Goal: Browse casually

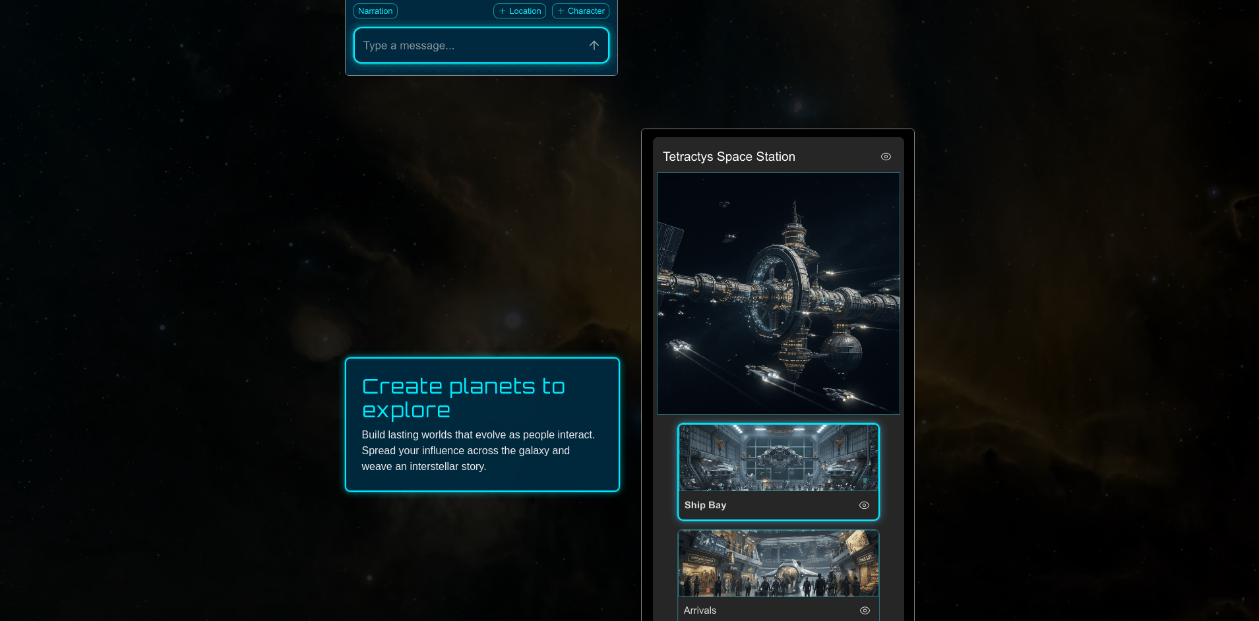
scroll to position [1383, 0]
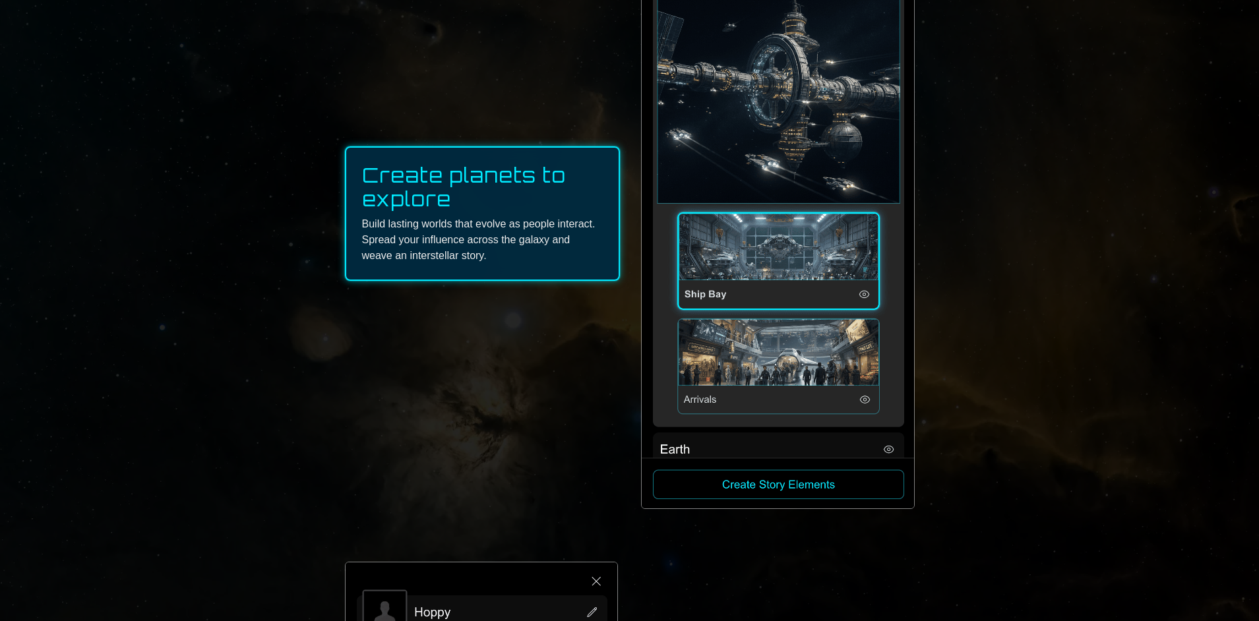
click at [707, 364] on img at bounding box center [778, 213] width 272 height 590
click at [865, 401] on img at bounding box center [778, 213] width 272 height 590
click at [864, 301] on img at bounding box center [778, 213] width 272 height 590
click at [814, 485] on img at bounding box center [778, 213] width 272 height 590
drag, startPoint x: 928, startPoint y: 479, endPoint x: 687, endPoint y: 462, distance: 242.0
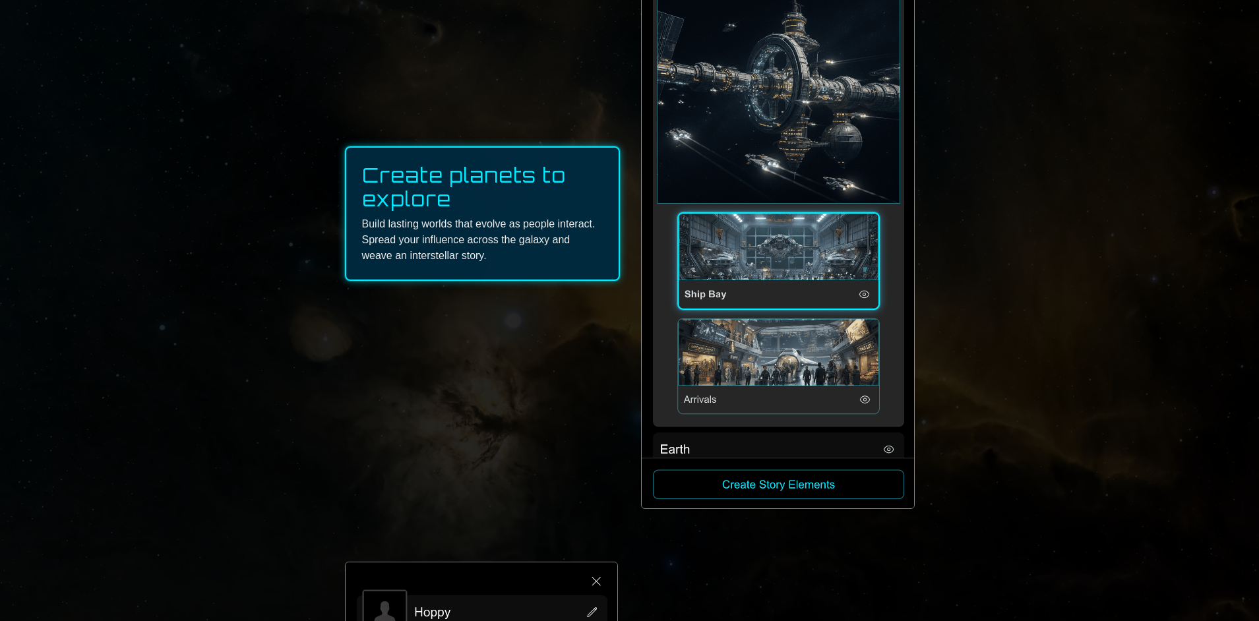
click at [687, 462] on div "Welcome to Novel Universe! An effortless multiplayer story-telling game. Just c…" at bounding box center [629, 49] width 1259 height 2864
click at [623, 436] on div "Create planets to explore Build lasting worlds that evolve as people interact. …" at bounding box center [630, 214] width 570 height 592
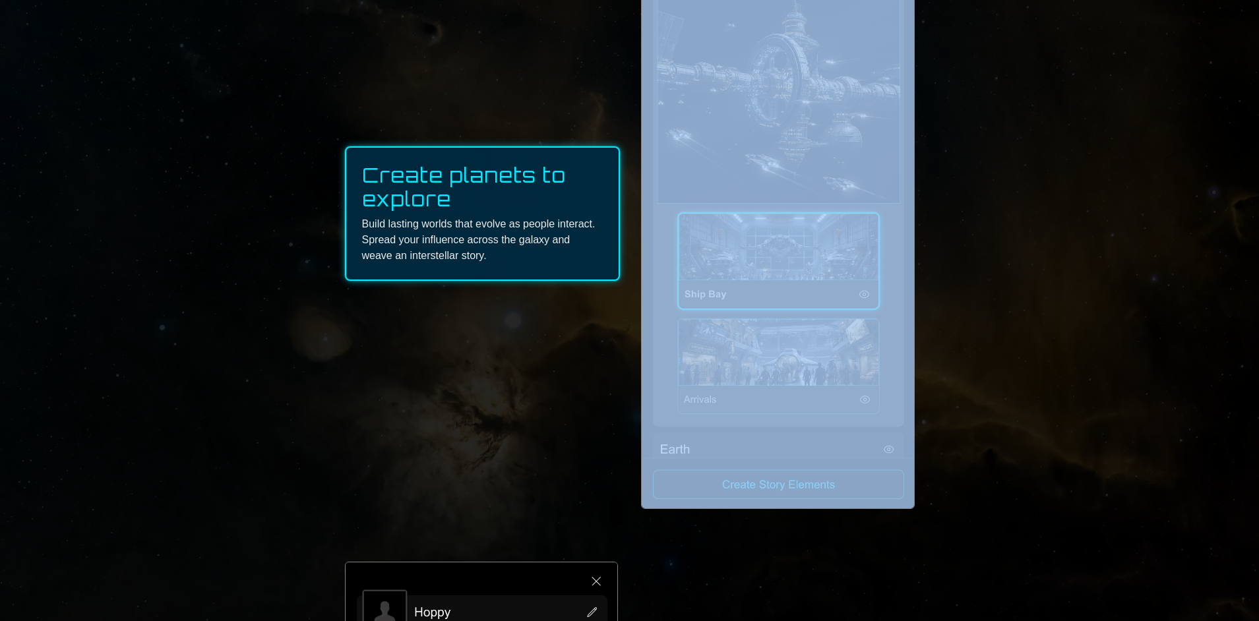
drag, startPoint x: 571, startPoint y: 434, endPoint x: 964, endPoint y: 463, distance: 394.2
click at [964, 463] on div "Welcome to Novel Universe! An effortless multiplayer story-telling game. Just c…" at bounding box center [629, 49] width 1259 height 2864
click at [830, 432] on img at bounding box center [778, 213] width 272 height 590
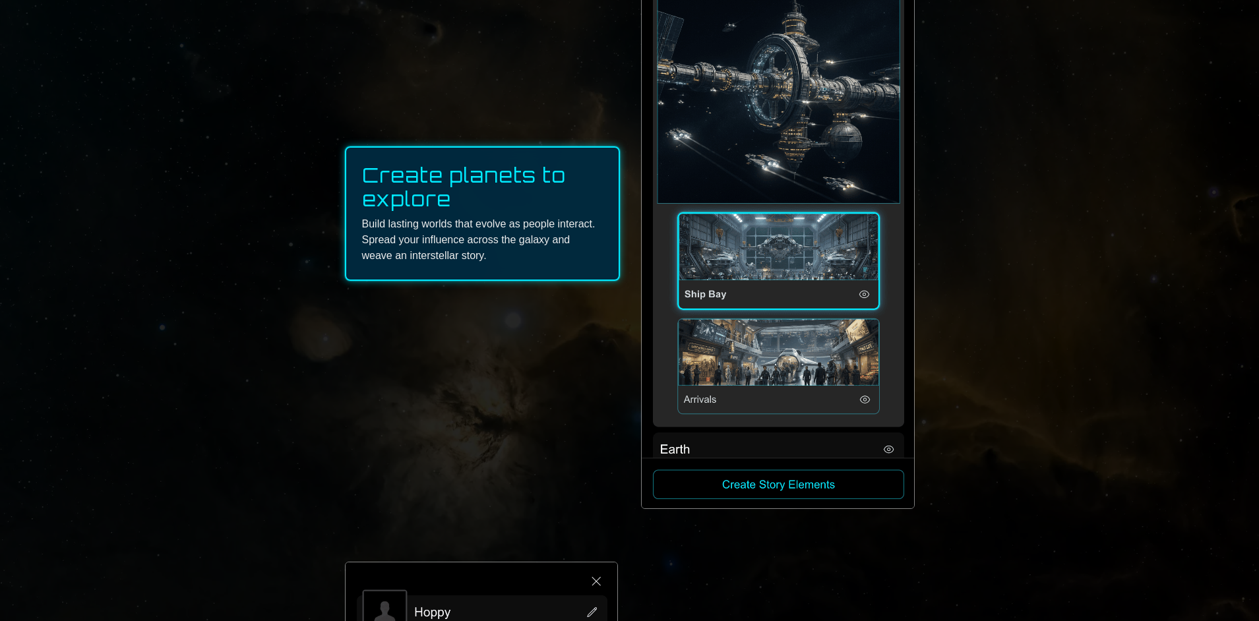
click at [1024, 422] on div "Welcome to Novel Universe! An effortless multiplayer story-telling game. Just c…" at bounding box center [629, 49] width 1259 height 2864
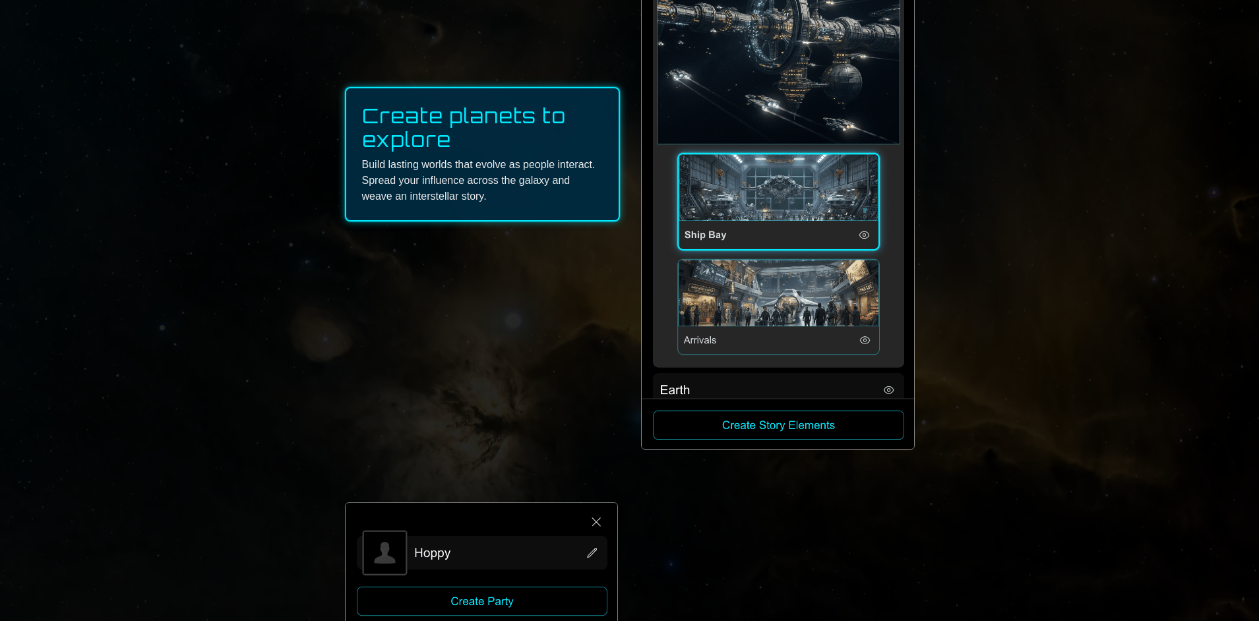
scroll to position [1446, 0]
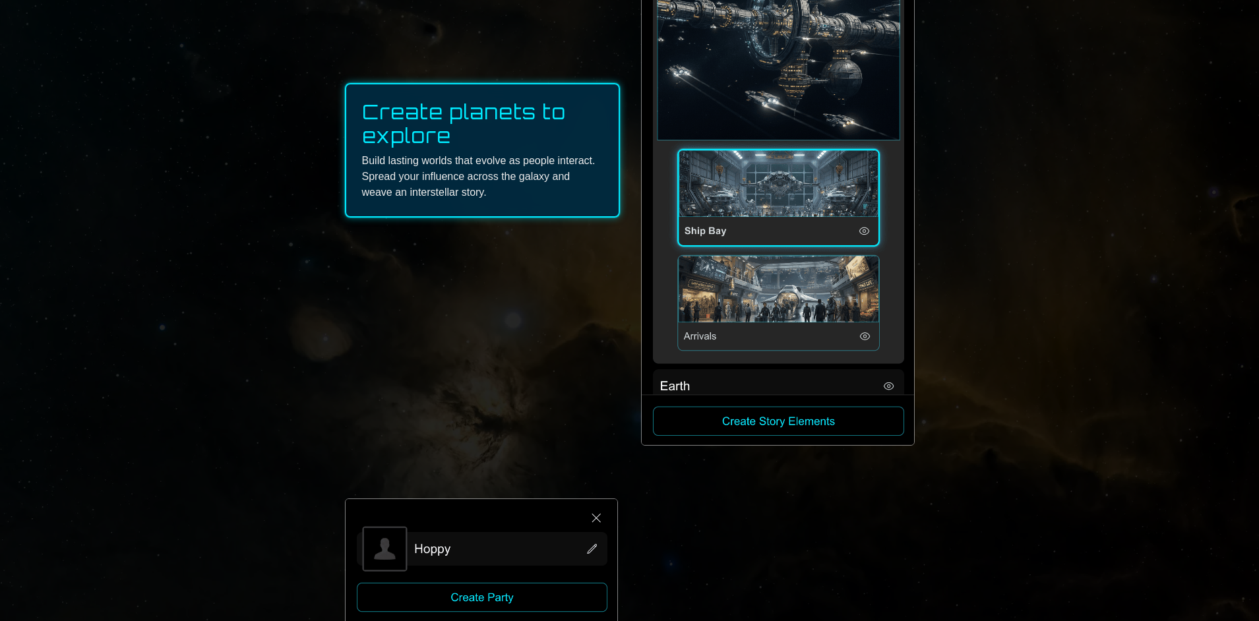
drag, startPoint x: 497, startPoint y: 193, endPoint x: 370, endPoint y: 216, distance: 128.7
click at [370, 216] on div "Create planets to explore Build lasting worlds that evolve as people interact. …" at bounding box center [482, 150] width 275 height 135
drag, startPoint x: 401, startPoint y: 177, endPoint x: 440, endPoint y: 208, distance: 49.4
click at [559, 201] on div "Create planets to explore Build lasting worlds that evolve as people interact. …" at bounding box center [482, 150] width 275 height 135
click at [433, 209] on div "Create planets to explore Build lasting worlds that evolve as people interact. …" at bounding box center [482, 150] width 275 height 135
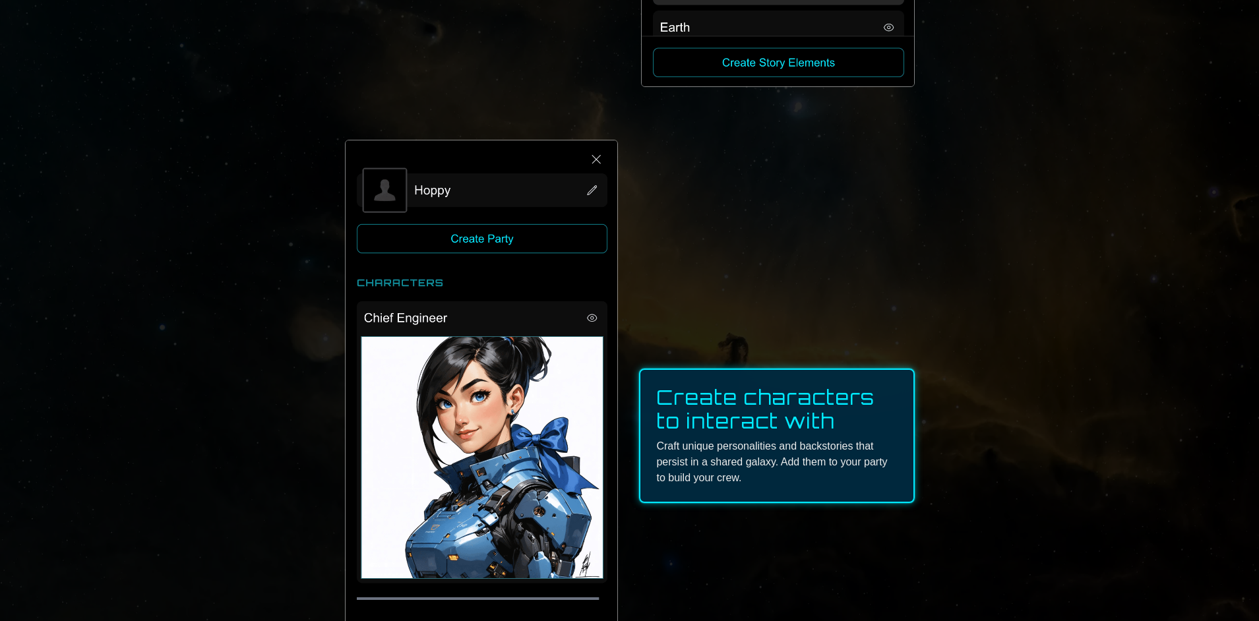
scroll to position [1725, 0]
